Goal: Obtain resource: Download file/media

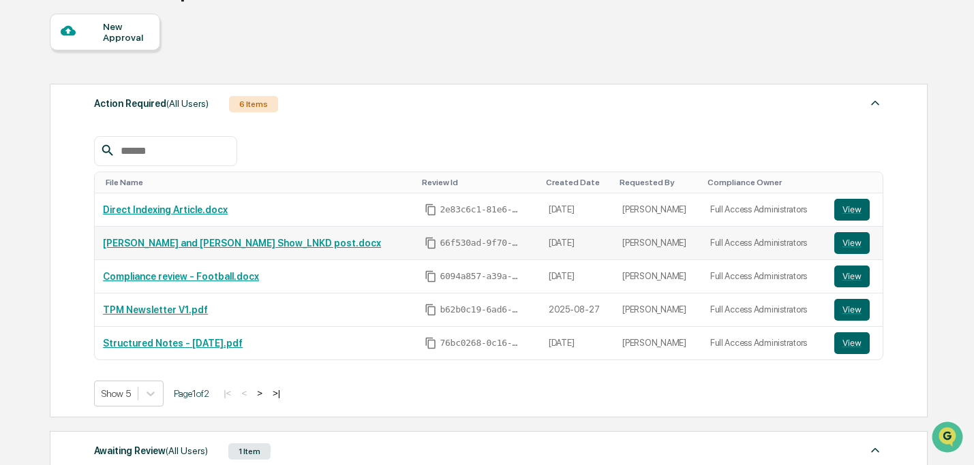
click at [253, 238] on link "[PERSON_NAME] and [PERSON_NAME] Show_LNKD post.docx" at bounding box center [242, 243] width 278 height 11
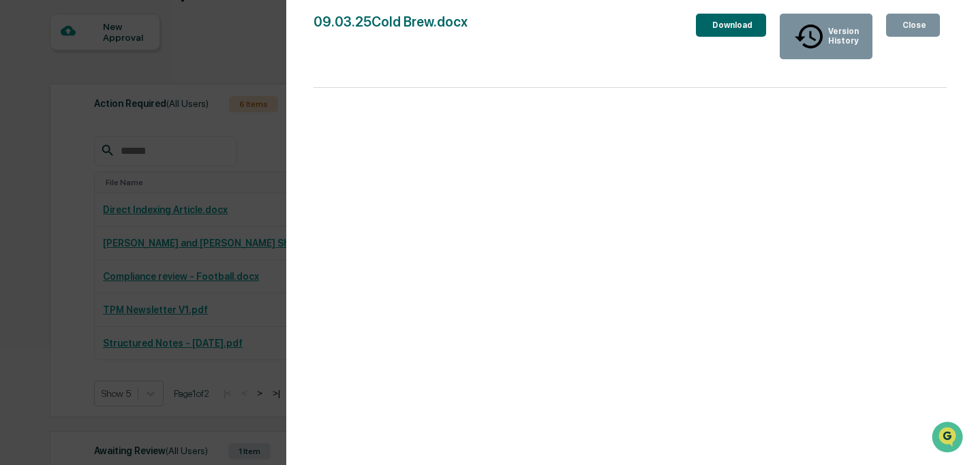
click at [903, 29] on div "Close" at bounding box center [912, 25] width 27 height 10
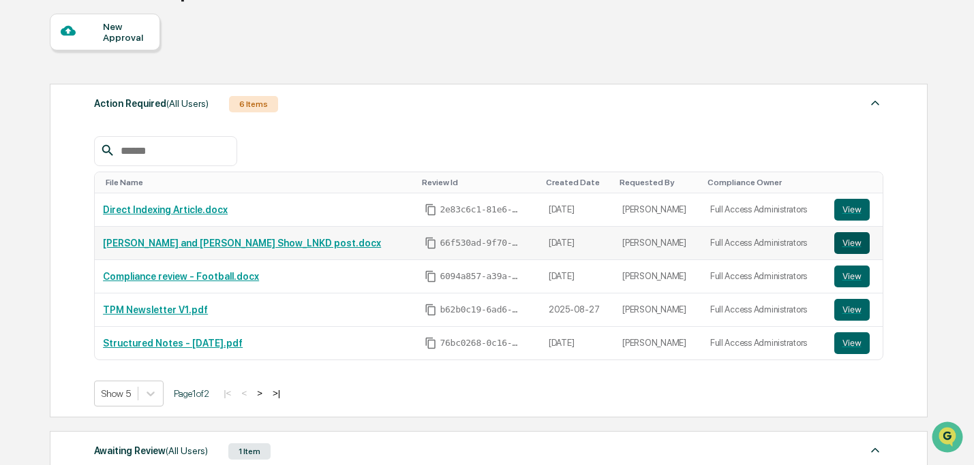
click at [844, 238] on button "View" at bounding box center [851, 243] width 35 height 22
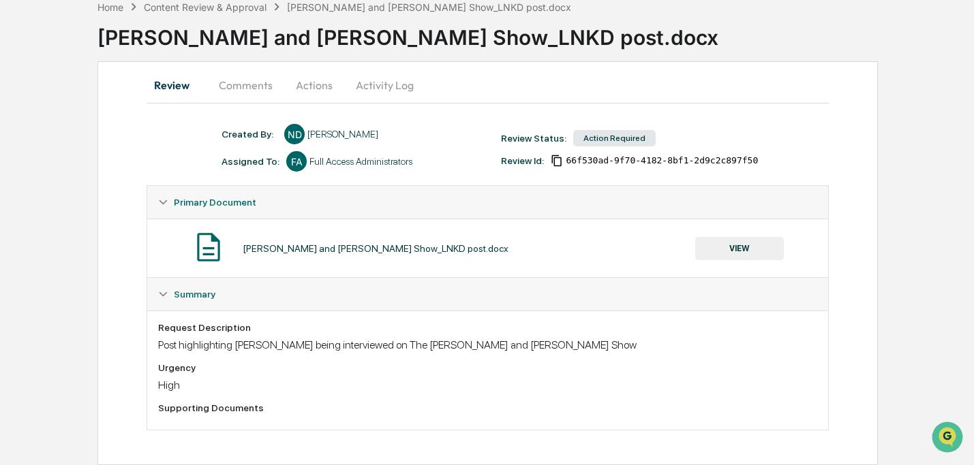
scroll to position [72, 0]
click at [751, 246] on button "VIEW" at bounding box center [739, 248] width 89 height 23
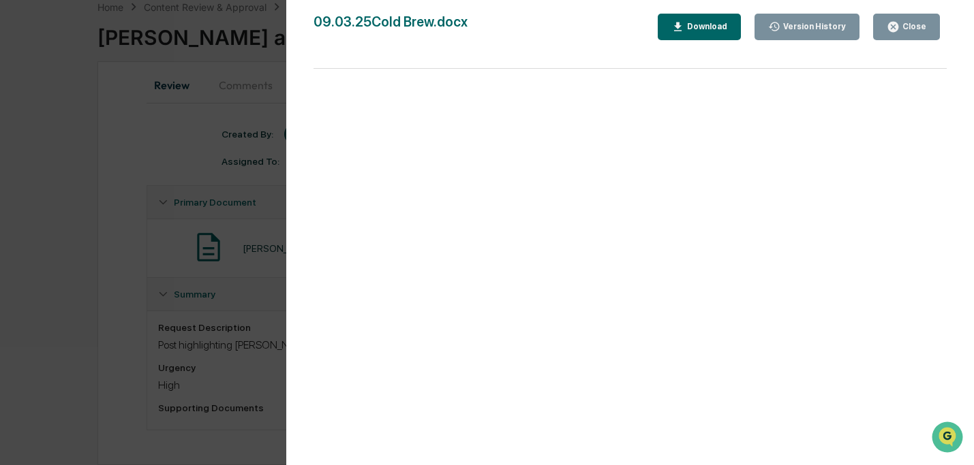
click at [912, 31] on div "Close" at bounding box center [912, 27] width 27 height 10
